Goal: Obtain resource: Download file/media

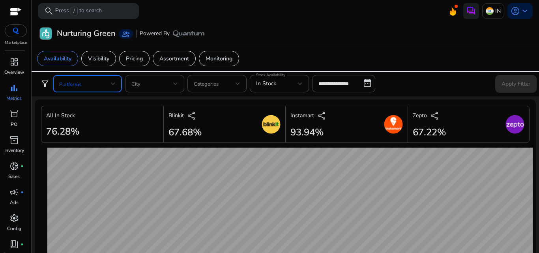
click at [110, 83] on span at bounding box center [85, 83] width 52 height 9
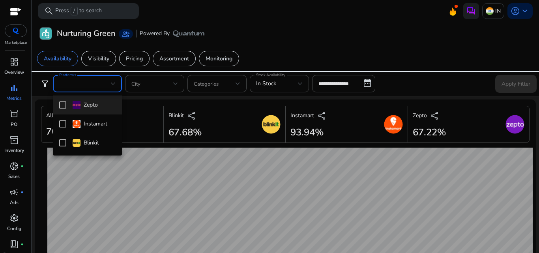
click at [65, 104] on mat-pseudo-checkbox at bounding box center [62, 104] width 7 height 7
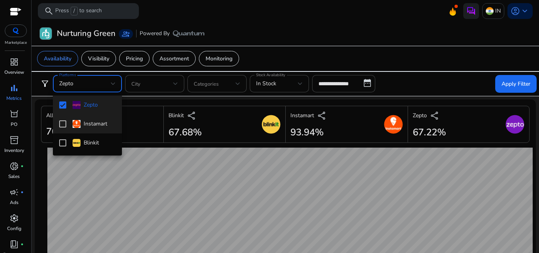
click at [63, 122] on mat-pseudo-checkbox at bounding box center [62, 123] width 7 height 7
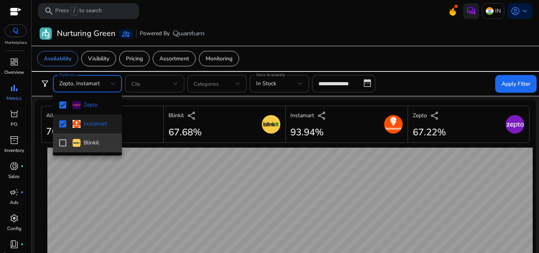
click at [61, 146] on mat-pseudo-checkbox at bounding box center [62, 142] width 7 height 7
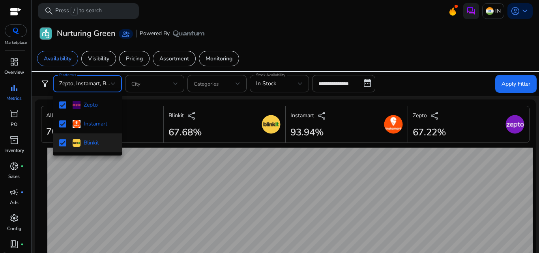
click at [362, 80] on div at bounding box center [269, 126] width 539 height 253
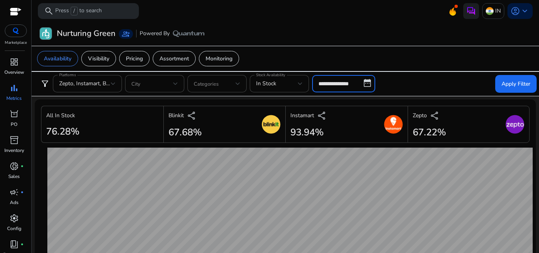
click at [367, 83] on input "**********" at bounding box center [343, 83] width 63 height 17
select select "*"
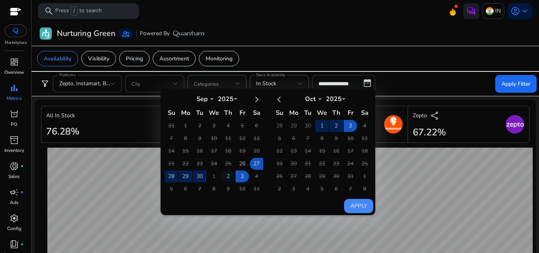
click at [230, 177] on td "2" at bounding box center [227, 176] width 13 height 12
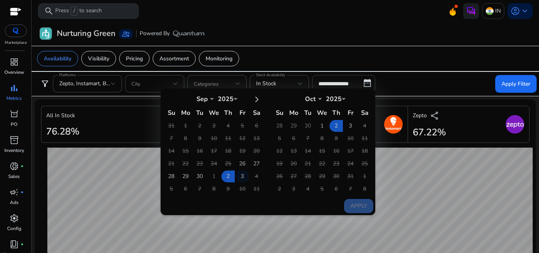
click at [243, 177] on td "3" at bounding box center [241, 176] width 13 height 12
click at [358, 206] on button "Apply" at bounding box center [358, 206] width 29 height 14
type input "**********"
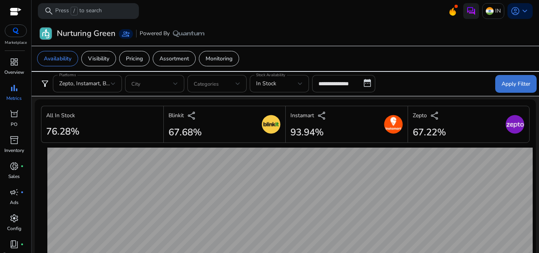
click at [517, 76] on span at bounding box center [515, 83] width 41 height 19
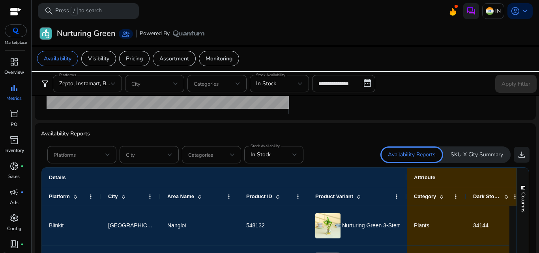
scroll to position [457, 0]
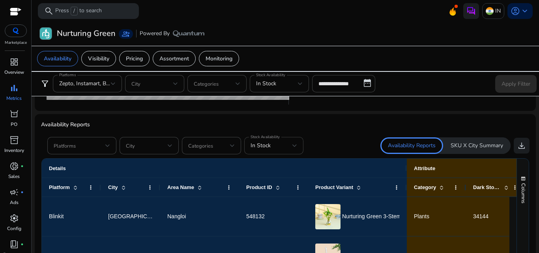
click at [284, 144] on div "In Stock" at bounding box center [271, 145] width 42 height 9
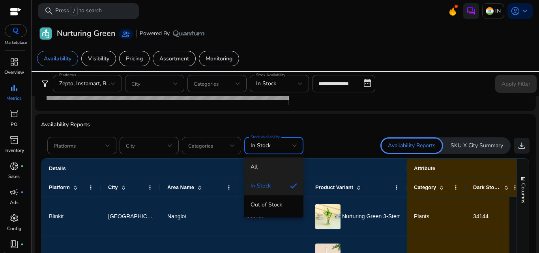
click at [278, 162] on mat-option "All" at bounding box center [273, 166] width 59 height 19
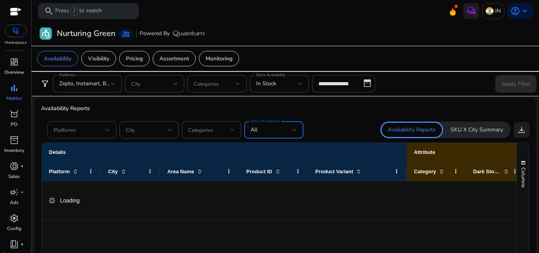
scroll to position [441, 0]
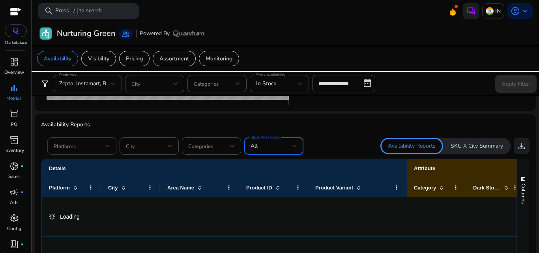
click at [95, 142] on span at bounding box center [80, 146] width 52 height 9
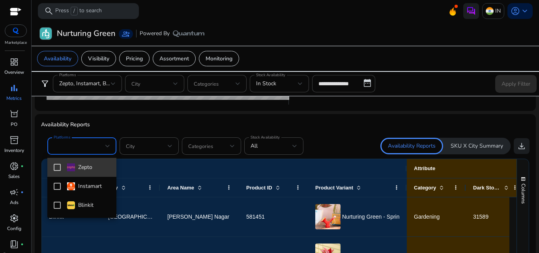
click at [80, 171] on div "Zepto" at bounding box center [79, 167] width 25 height 9
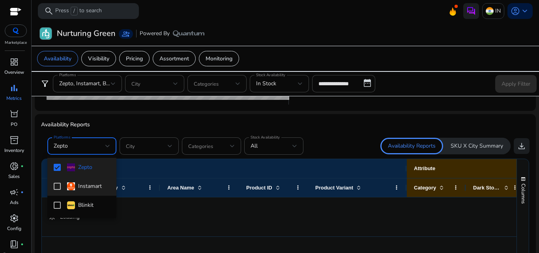
click at [80, 187] on div "Instamart" at bounding box center [84, 186] width 35 height 9
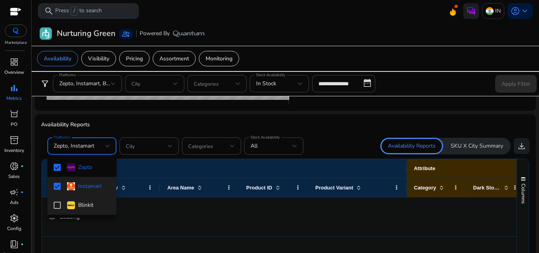
click at [80, 206] on div "Blinkit" at bounding box center [80, 205] width 26 height 9
click at [521, 149] on div at bounding box center [269, 126] width 539 height 253
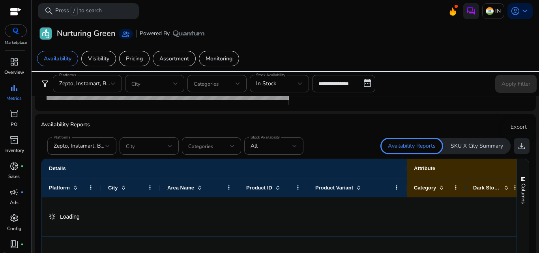
click at [517, 142] on span "download" at bounding box center [521, 145] width 9 height 9
click at [518, 146] on span "download" at bounding box center [521, 145] width 9 height 9
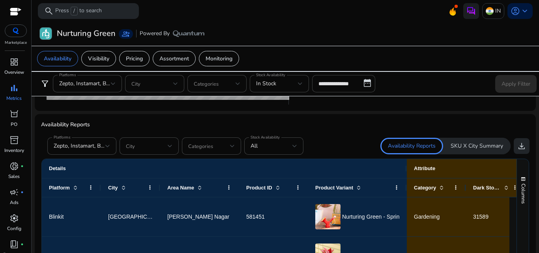
click at [519, 146] on span "download" at bounding box center [521, 145] width 9 height 9
